Goal: Task Accomplishment & Management: Manage account settings

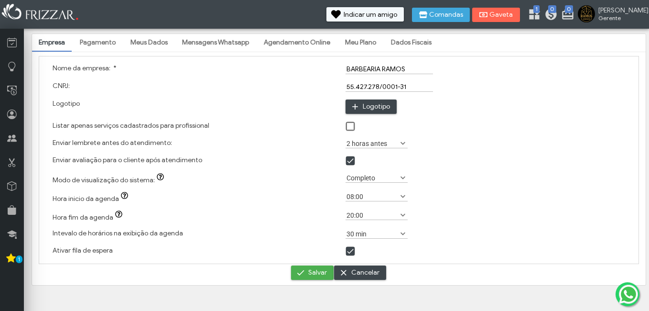
click at [102, 48] on link "Pagamento" at bounding box center [97, 42] width 49 height 16
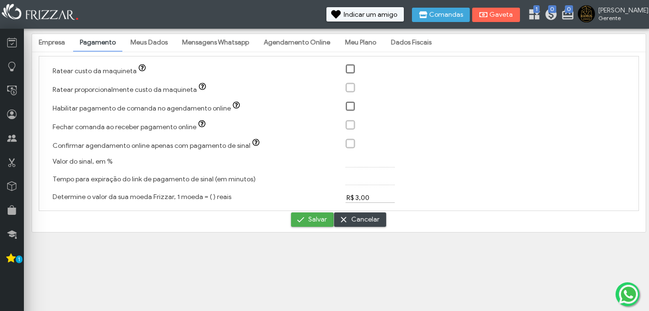
click at [352, 71] on span at bounding box center [351, 70] width 10 height 10
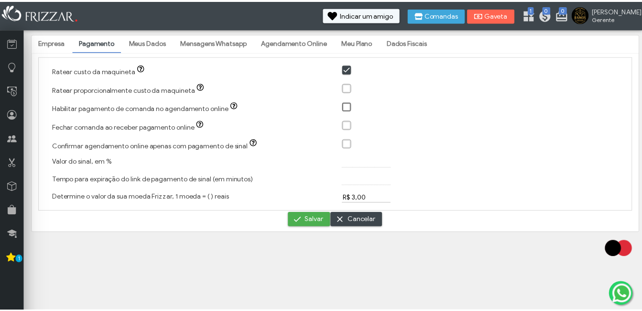
scroll to position [5, 5]
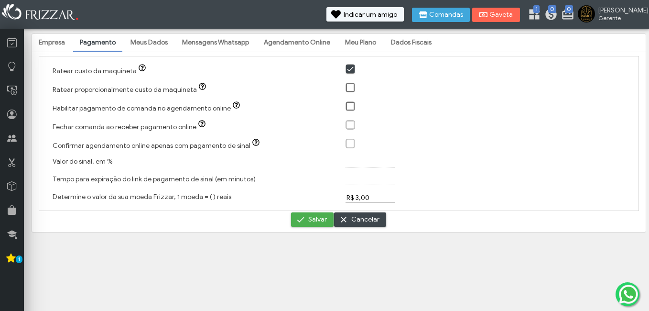
click at [352, 71] on span at bounding box center [351, 70] width 10 height 10
click at [155, 42] on link "Meus Dados" at bounding box center [149, 42] width 51 height 16
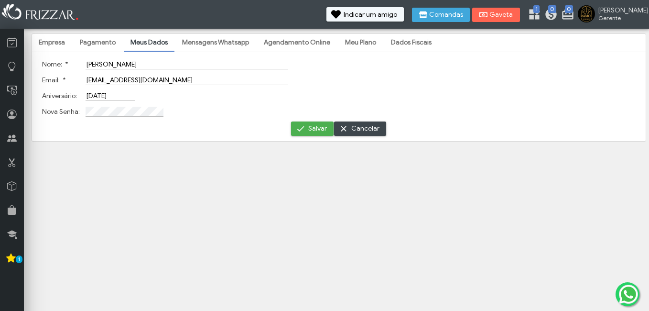
click at [197, 40] on link "Mensagens Whatsapp" at bounding box center [215, 42] width 80 height 16
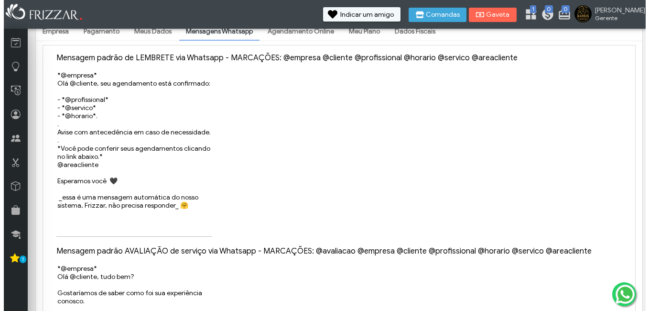
scroll to position [0, 0]
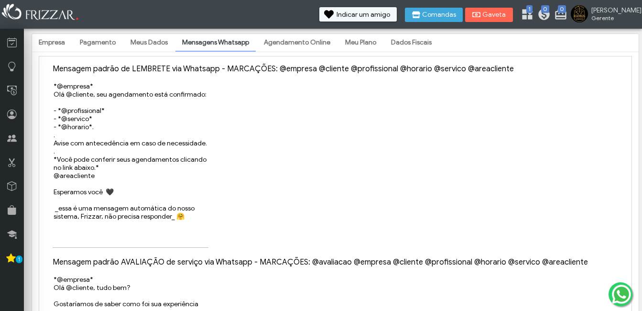
click at [281, 39] on link "Agendamento Online" at bounding box center [297, 42] width 80 height 16
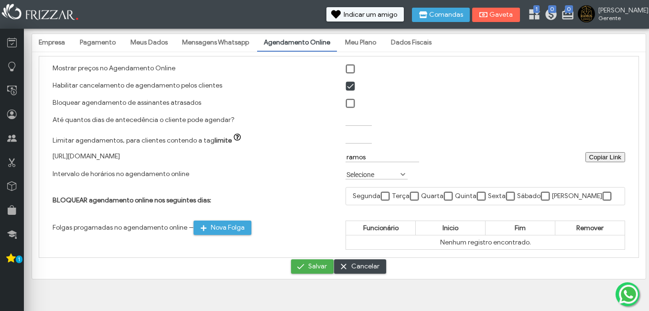
click at [353, 68] on span at bounding box center [351, 70] width 10 height 10
click at [354, 103] on span at bounding box center [351, 104] width 10 height 10
click at [353, 139] on input "Limitar agendamentos, para clientes contendo a tag limite ui-button" at bounding box center [358, 138] width 26 height 10
type input "1"
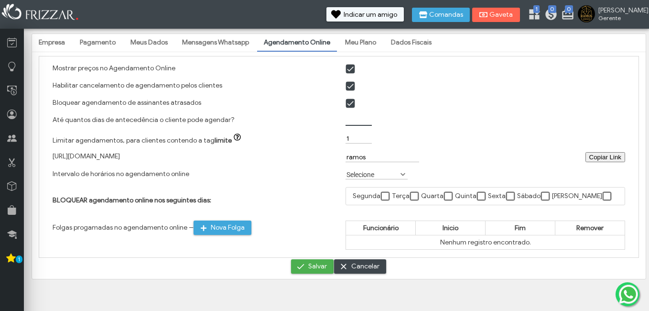
click at [358, 119] on input "Até quantos dias de antecedência o cliente pode agendar?" at bounding box center [358, 121] width 26 height 10
type input "5"
click at [327, 272] on button "Salvar" at bounding box center [312, 266] width 43 height 14
